Goal: Communication & Community: Answer question/provide support

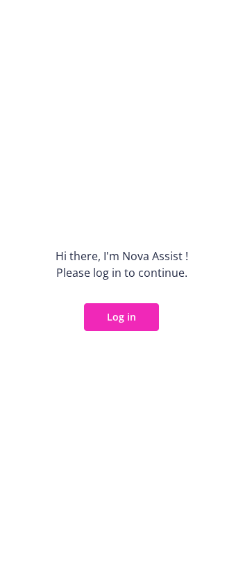
click at [144, 317] on button "Log in" at bounding box center [121, 317] width 75 height 28
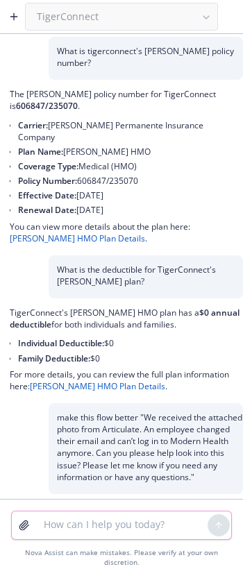
click at [83, 540] on textarea at bounding box center [121, 526] width 172 height 28
paste textarea "• The discounts are membership based meaning they pay a monthly membership for …"
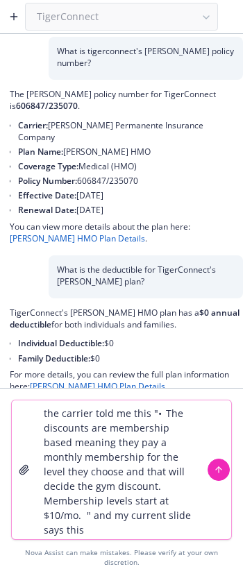
click at [103, 540] on textarea "the carrier told me this "• The discounts are membership based meaning they pay…" at bounding box center [121, 470] width 172 height 139
paste textarea
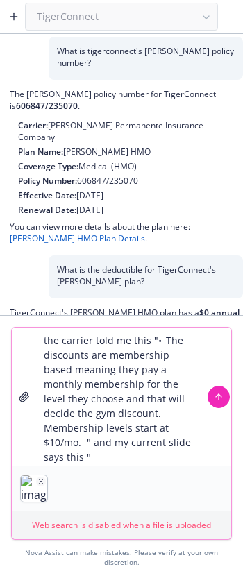
click at [40, 484] on icon "button" at bounding box center [41, 481] width 3 height 3
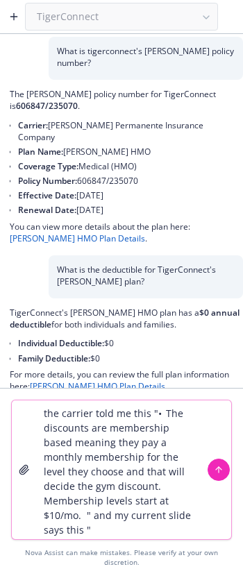
paste textarea "Fitness club membership starting a $10/month"
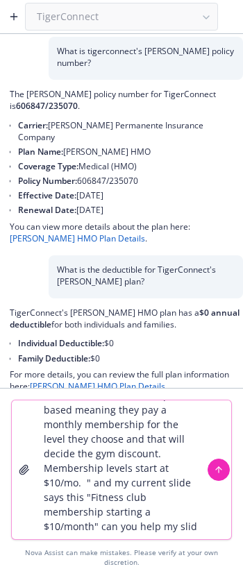
scroll to position [41, 0]
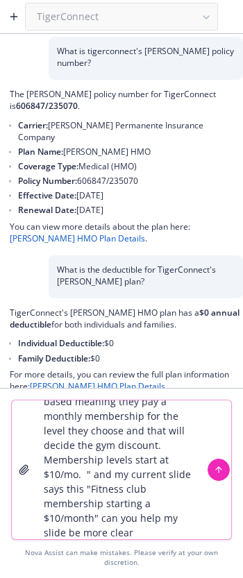
type textarea "the carrier told me this "• The discounts are membership based meaning they pay…"
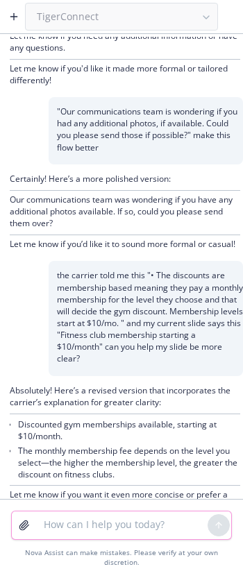
scroll to position [574, 0]
